Goal: Task Accomplishment & Management: Manage account settings

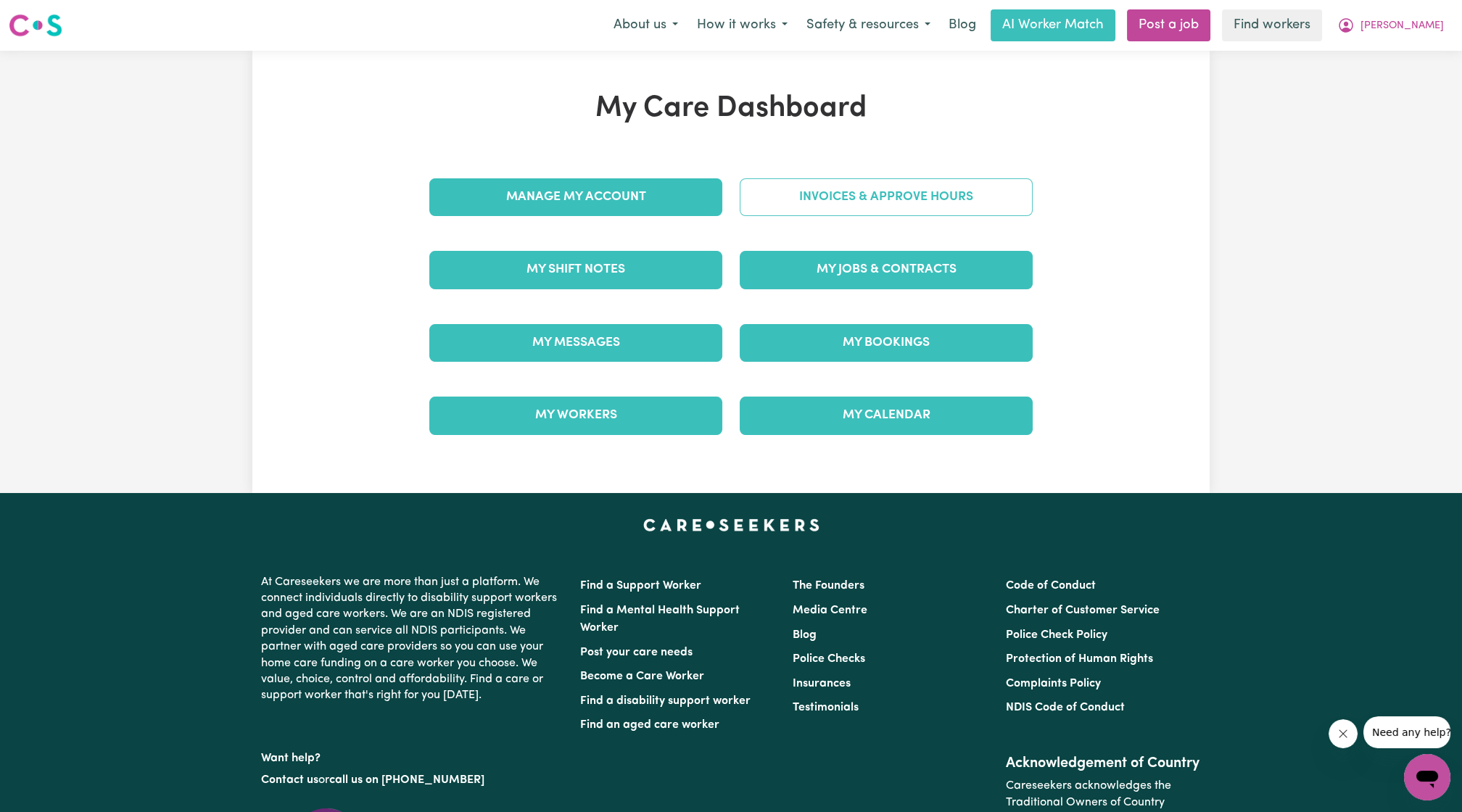
click at [841, 190] on link "Invoices & Approve Hours" at bounding box center [886, 198] width 293 height 38
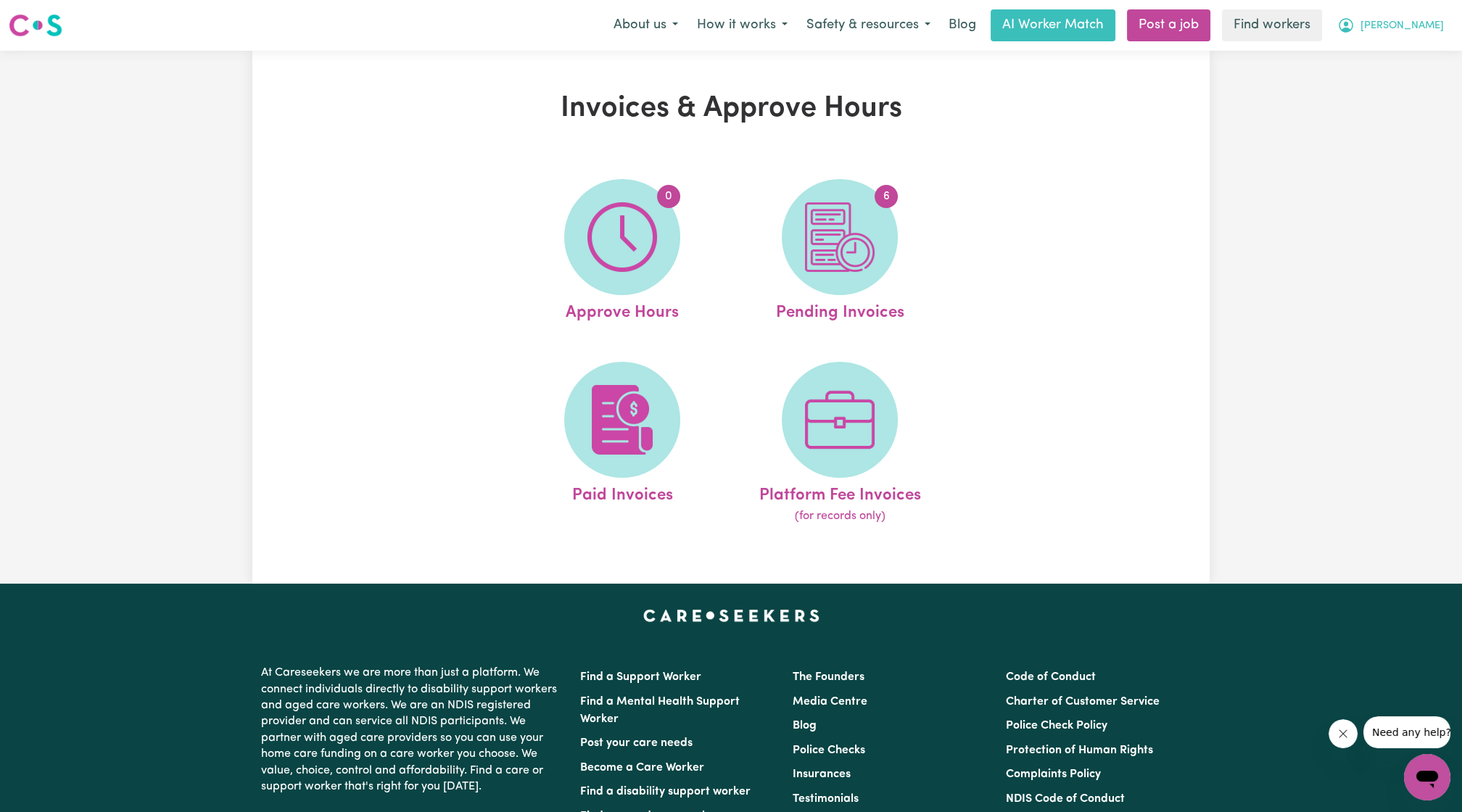
click at [1421, 21] on span "[PERSON_NAME]" at bounding box center [1402, 26] width 83 height 16
click at [1416, 47] on link "My Dashboard" at bounding box center [1396, 56] width 115 height 28
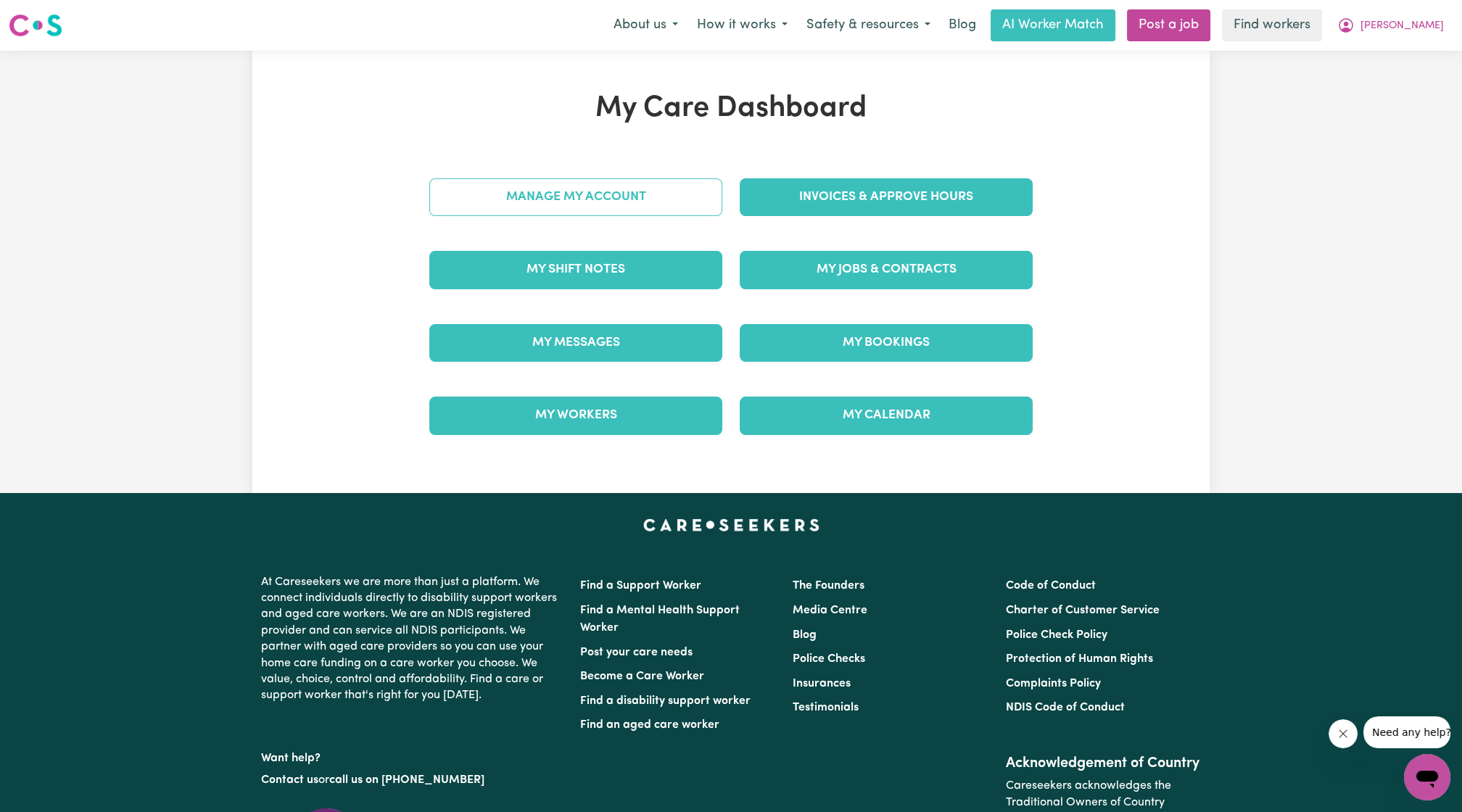
click at [653, 198] on link "Manage My Account" at bounding box center [576, 198] width 293 height 38
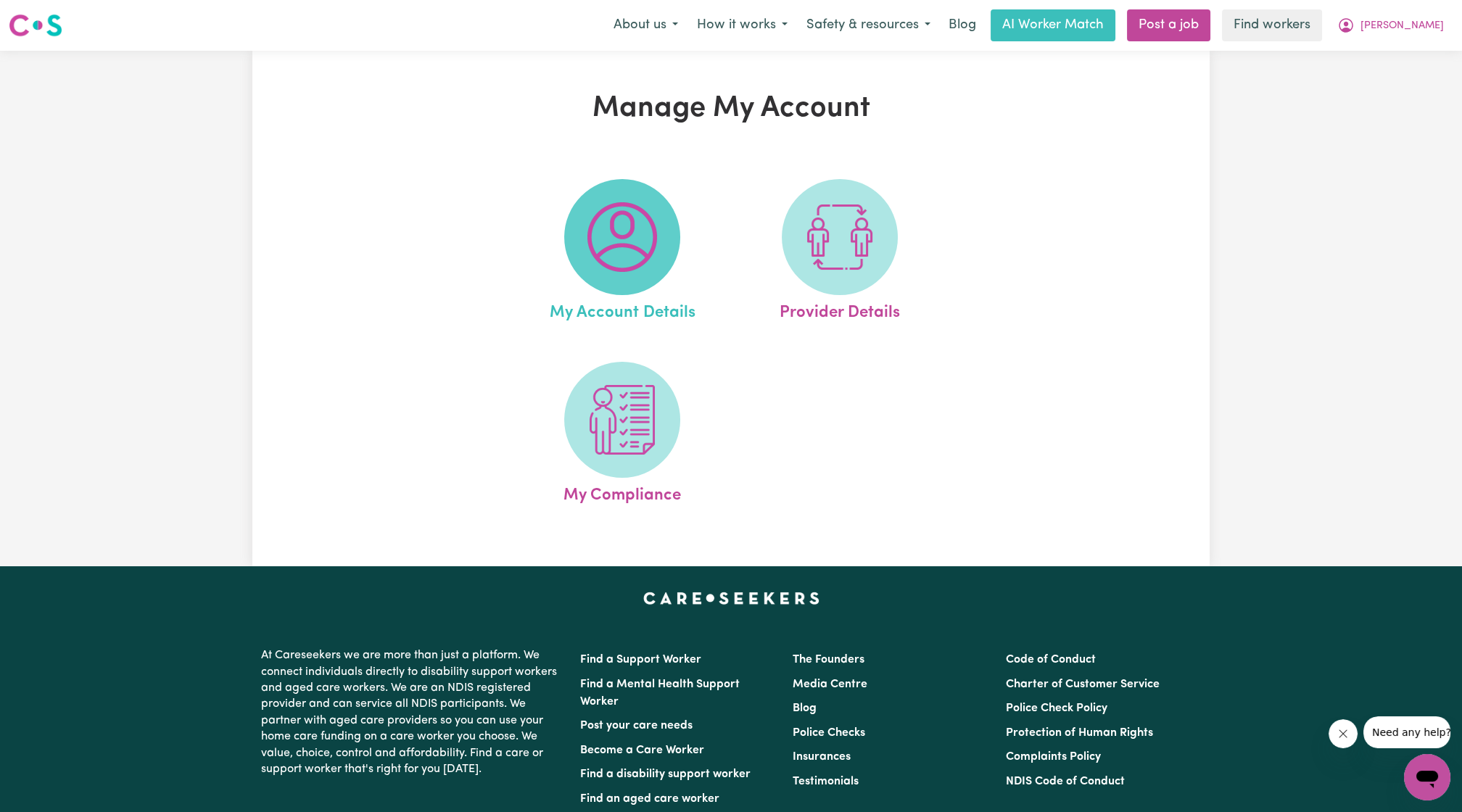
click at [643, 231] on img at bounding box center [622, 237] width 69 height 69
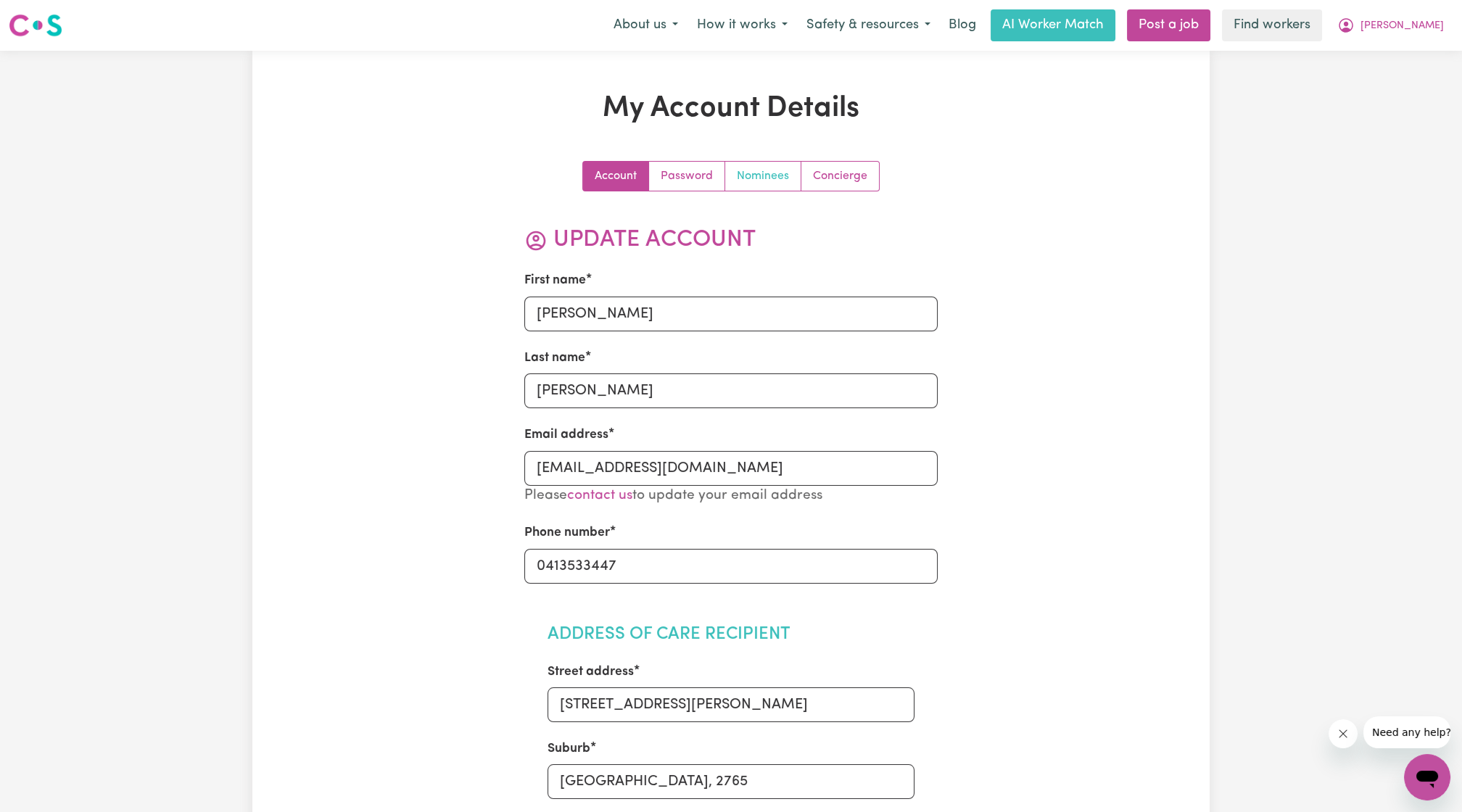
click at [758, 183] on link "Nominees" at bounding box center [763, 176] width 76 height 29
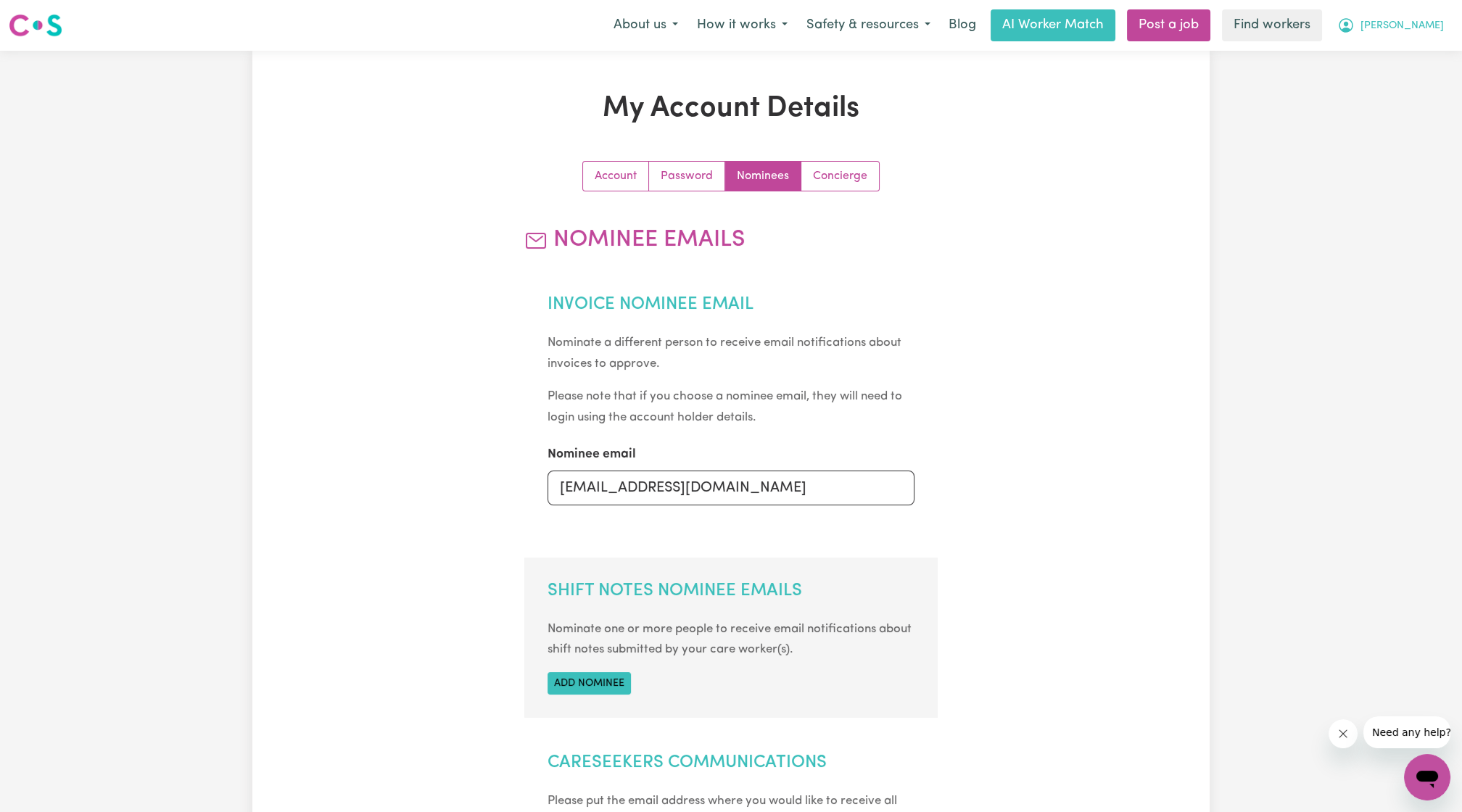
click at [1425, 35] on button "[PERSON_NAME]" at bounding box center [1390, 25] width 125 height 31
click at [1391, 86] on link "Logout" at bounding box center [1396, 83] width 115 height 28
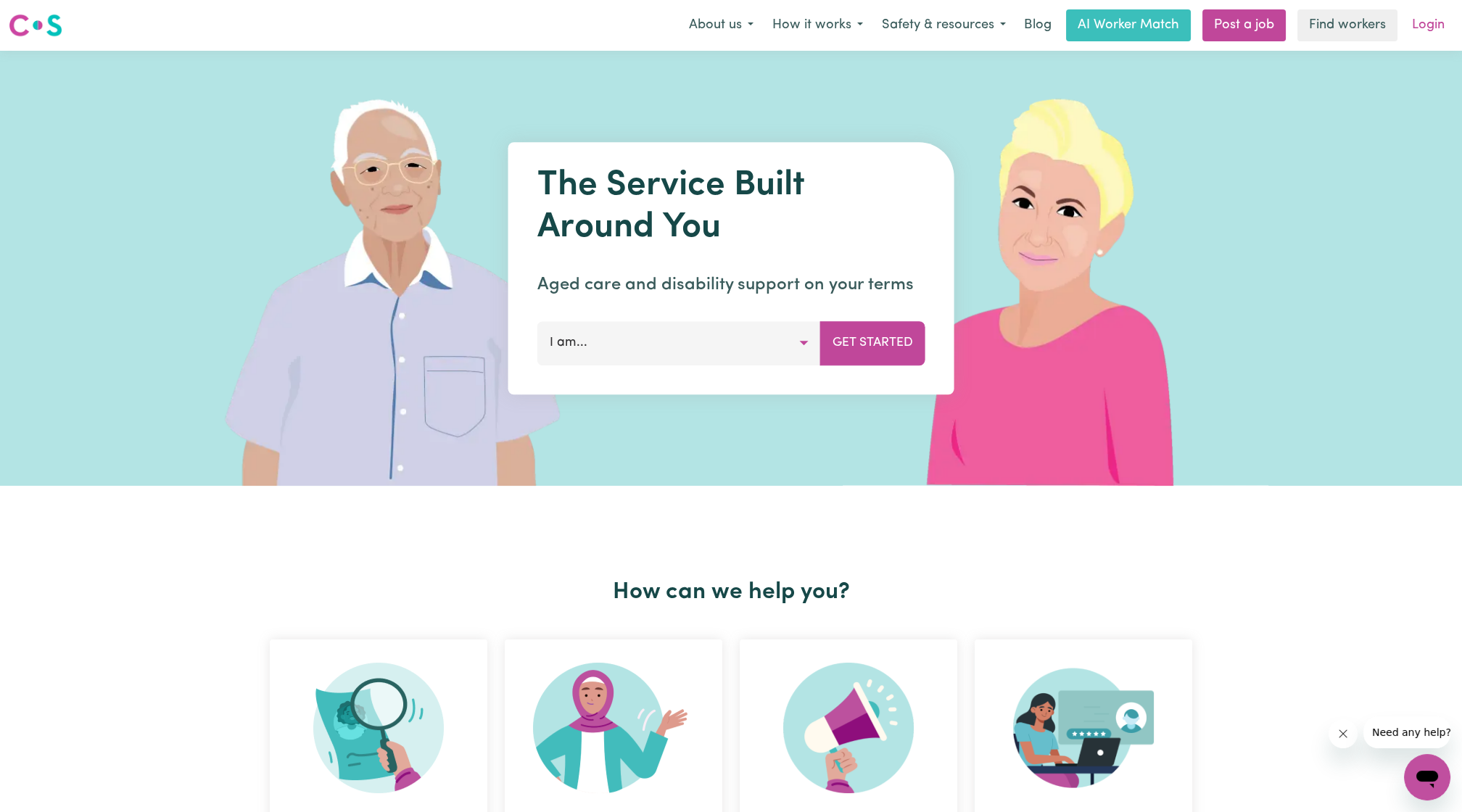
click at [1416, 32] on link "Login" at bounding box center [1428, 26] width 50 height 32
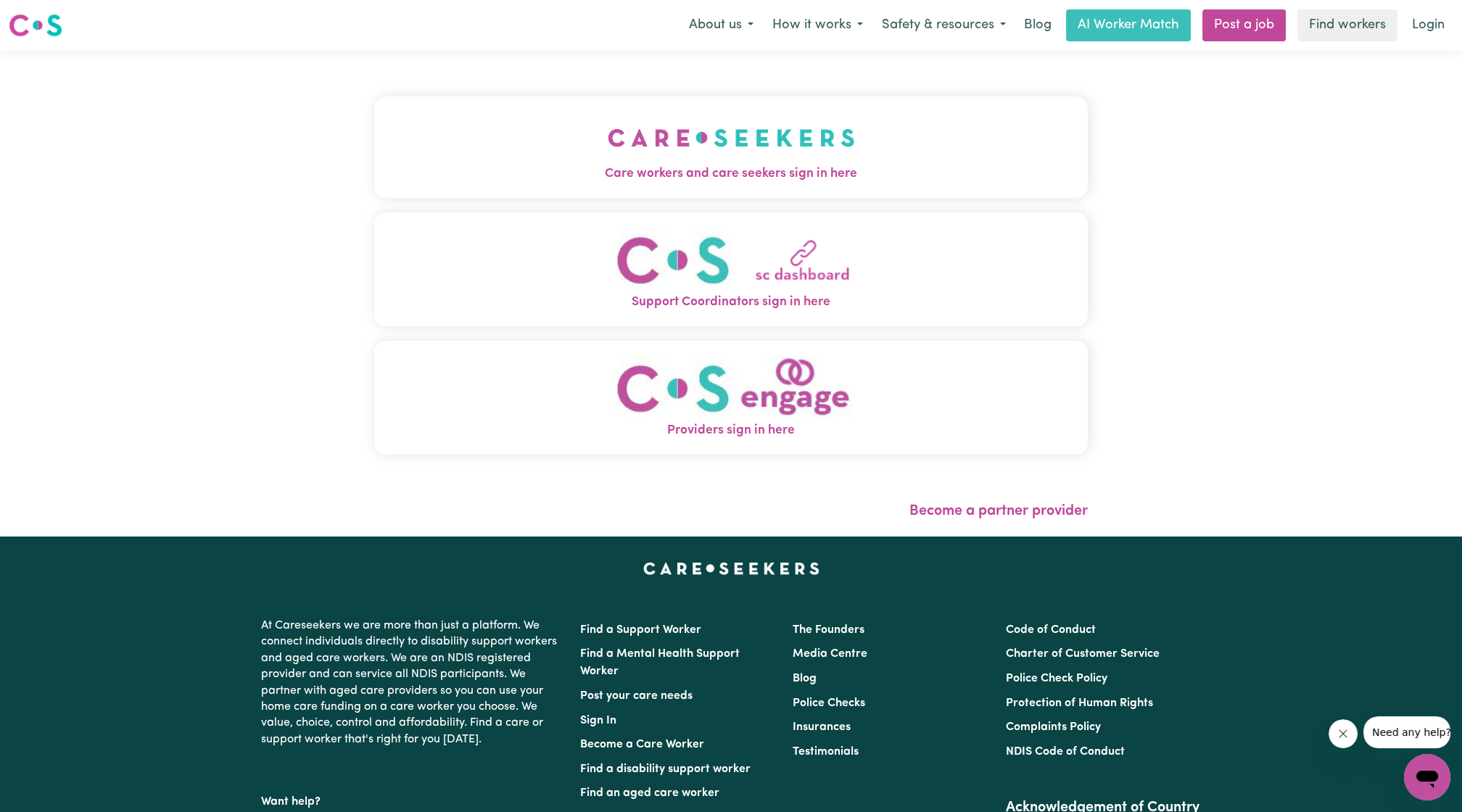
click at [593, 126] on button "Care workers and care seekers sign in here" at bounding box center [731, 147] width 714 height 102
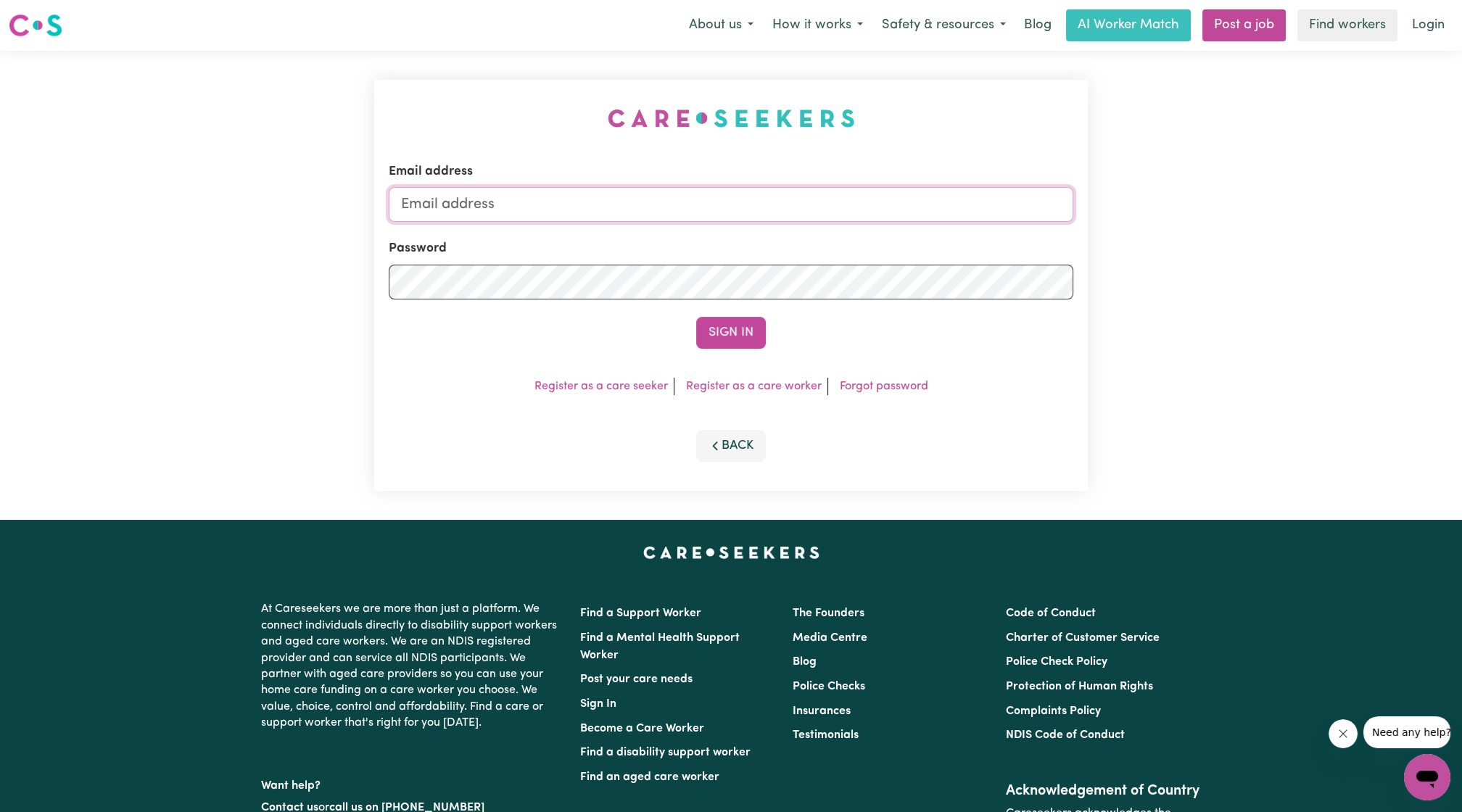
click at [594, 211] on input "Email address" at bounding box center [731, 203] width 685 height 35
drag, startPoint x: 477, startPoint y: 203, endPoint x: 684, endPoint y: 229, distance: 208.6
click at [684, 229] on form "Email address [EMAIL_ADDRESS][PERSON_NAME][DOMAIN_NAME] Password Sign In" at bounding box center [731, 255] width 685 height 187
click at [725, 320] on button "Sign In" at bounding box center [731, 333] width 69 height 32
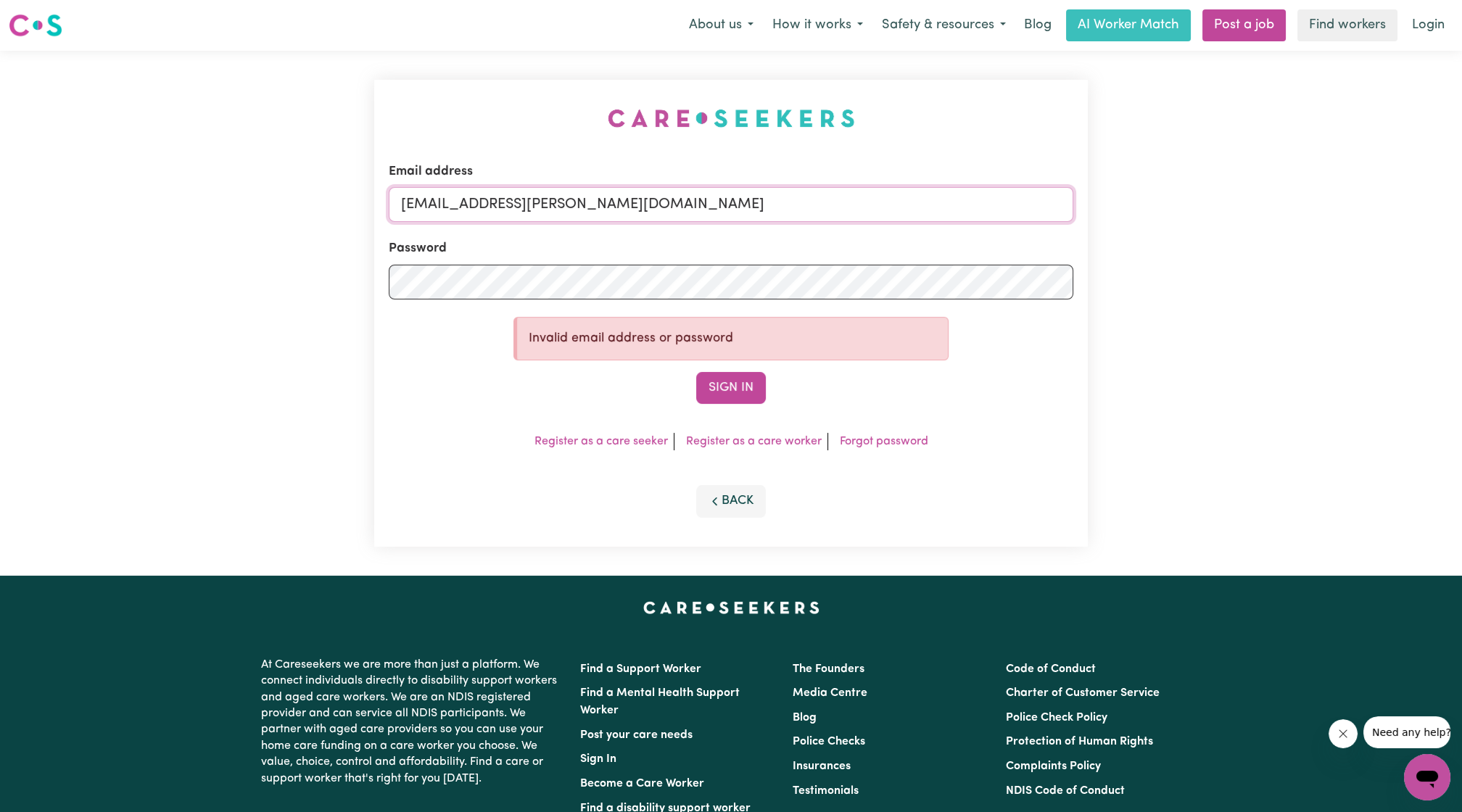
drag, startPoint x: 715, startPoint y: 193, endPoint x: 477, endPoint y: 204, distance: 238.3
click at [477, 204] on input "[EMAIL_ADDRESS][PERSON_NAME][DOMAIN_NAME]" at bounding box center [731, 203] width 685 height 35
paste input "[EMAIL_ADDRESS][DOMAIN_NAME]"
type input "superuser~[EMAIL_ADDRESS][DOMAIN_NAME]"
click at [696, 372] on button "Sign In" at bounding box center [731, 388] width 69 height 32
